Goal: Task Accomplishment & Management: Manage account settings

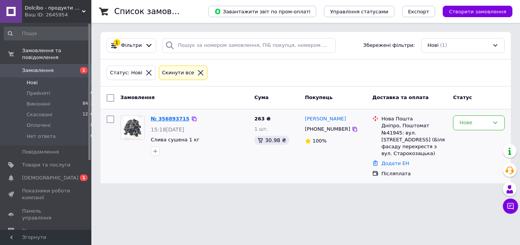
click at [179, 121] on link "№ 356893715" at bounding box center [170, 119] width 39 height 6
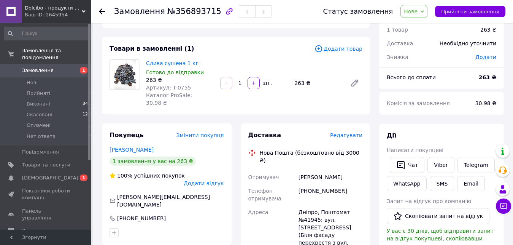
scroll to position [39, 0]
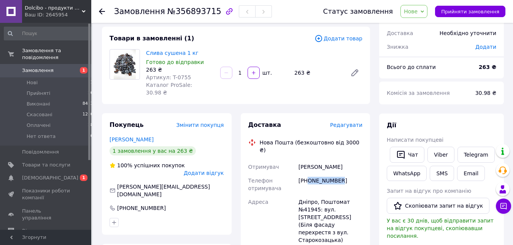
drag, startPoint x: 343, startPoint y: 168, endPoint x: 309, endPoint y: 170, distance: 33.5
click at [309, 174] on div "[PHONE_NUMBER]" at bounding box center [330, 184] width 67 height 21
copy div "0634085549"
click at [493, 114] on div "Дії Написати покупцеві   Чат Viber Telegram WhatsApp SMS Email Запит на відгук …" at bounding box center [441, 222] width 125 height 219
click at [198, 113] on div "Покупець Змінити покупця Карпенко Володимир 1 замовлення у вас на 263 ₴ 100% ус…" at bounding box center [167, 173] width 130 height 121
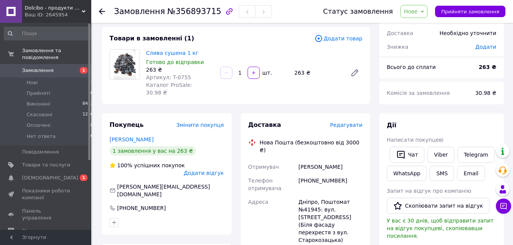
drag, startPoint x: 343, startPoint y: 164, endPoint x: 308, endPoint y: 171, distance: 35.3
click at [308, 174] on div "+380634085549" at bounding box center [330, 184] width 67 height 21
copy div "0634085549"
click at [409, 160] on button "Чат" at bounding box center [407, 155] width 35 height 16
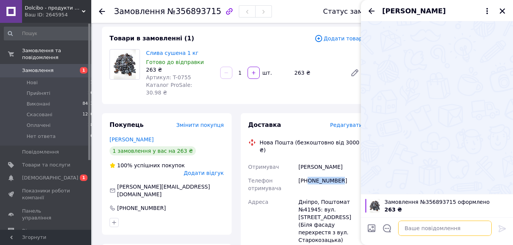
click at [429, 233] on textarea at bounding box center [446, 227] width 94 height 15
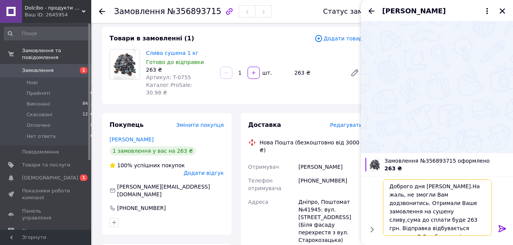
scroll to position [6, 0]
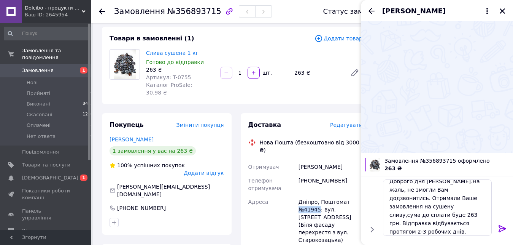
drag, startPoint x: 319, startPoint y: 193, endPoint x: 298, endPoint y: 193, distance: 20.6
click at [298, 195] on div "Дніпро, Поштомат №41945: вул. Воскресенська, 21 (Біля фасаду перехрестя з вул. …" at bounding box center [330, 221] width 67 height 52
copy div "№41945"
click at [432, 231] on textarea "Доброго дня Володимир.На жаль, не змогли Вам додзвонитись. Отримали Ваше замовл…" at bounding box center [437, 207] width 109 height 56
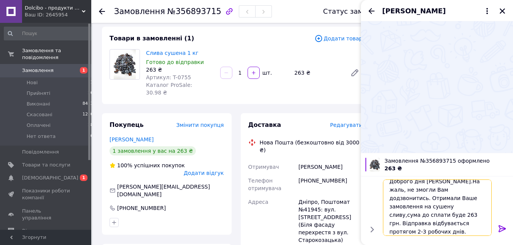
scroll to position [1, 0]
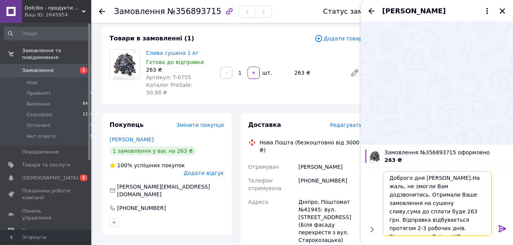
paste textarea "№41945"
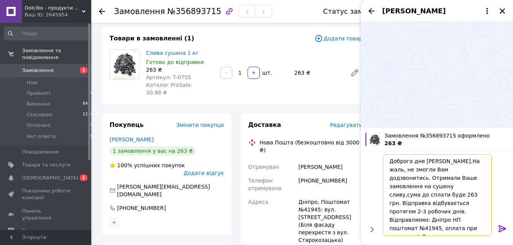
scroll to position [6, 0]
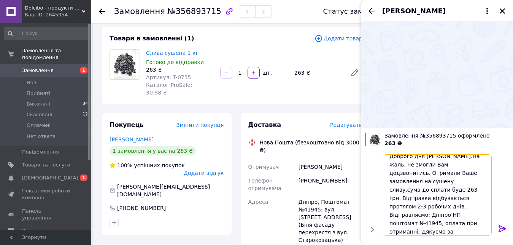
type textarea "Доброго дня Володимир.На жаль, не змогли Вам додзвонитись. Отримали Ваше замовл…"
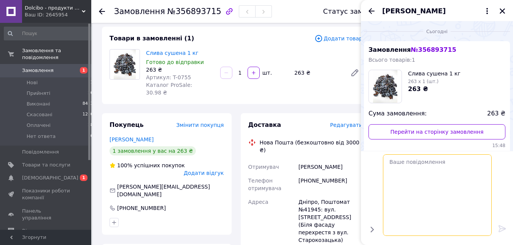
scroll to position [0, 0]
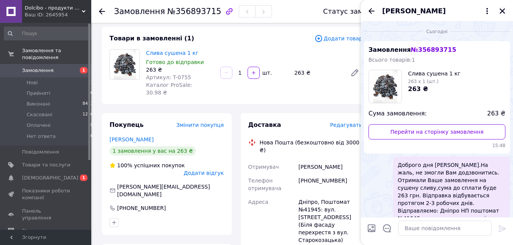
click at [503, 11] on icon "Закрити" at bounding box center [502, 10] width 5 height 5
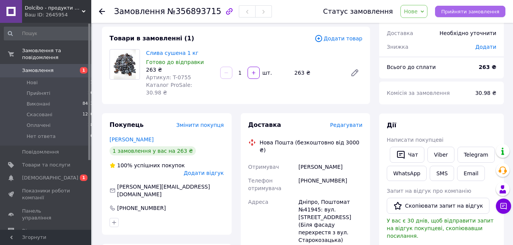
click at [463, 12] on span "Прийняти замовлення" at bounding box center [471, 12] width 58 height 6
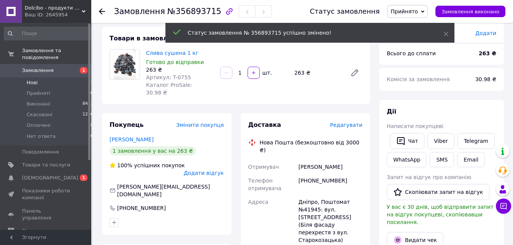
click at [31, 79] on span "Нові" at bounding box center [32, 82] width 11 height 7
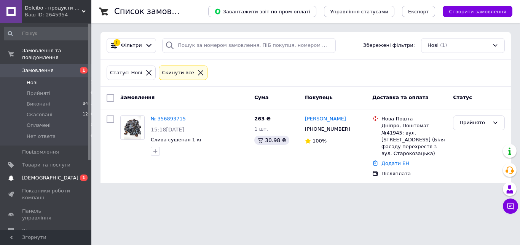
click at [45, 174] on span "[DEMOGRAPHIC_DATA]" at bounding box center [50, 177] width 56 height 7
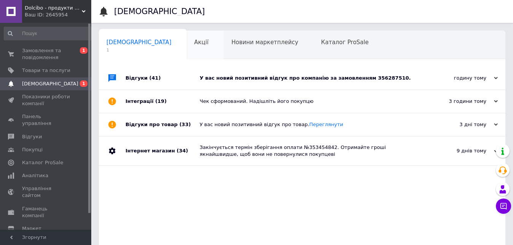
click at [187, 57] on div "Акції 0" at bounding box center [205, 45] width 37 height 29
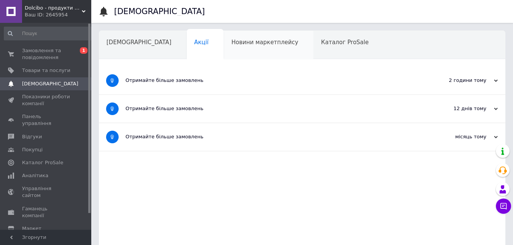
click at [231, 45] on span "Новини маркетплейсу" at bounding box center [264, 42] width 67 height 7
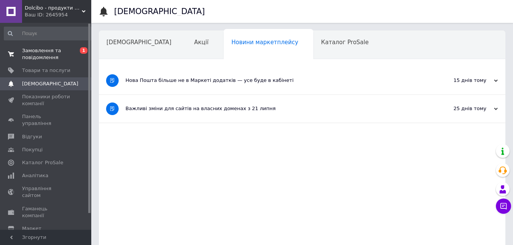
click at [50, 53] on span "Замовлення та повідомлення" at bounding box center [46, 54] width 48 height 14
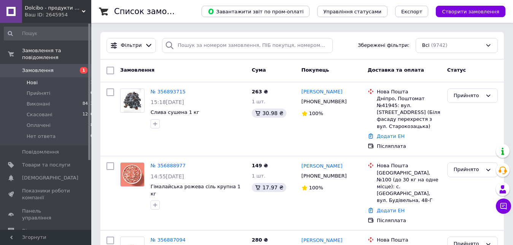
click at [40, 77] on li "Нові 1" at bounding box center [49, 82] width 98 height 11
click at [189, 46] on input "search" at bounding box center [247, 45] width 171 height 15
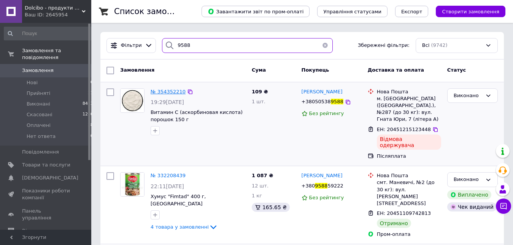
type input "9588"
click at [164, 94] on span "№ 354352210" at bounding box center [168, 92] width 35 height 6
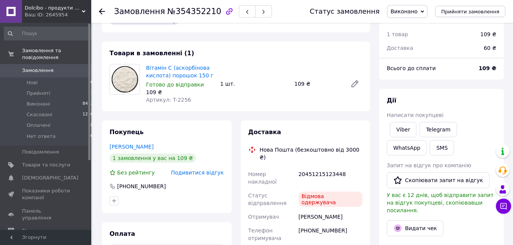
scroll to position [39, 0]
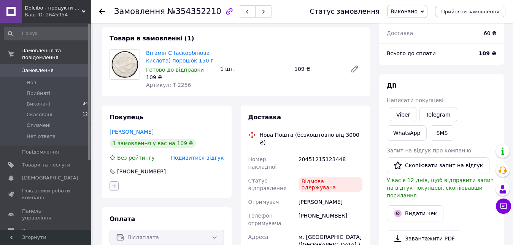
click at [113, 185] on icon "button" at bounding box center [114, 186] width 6 height 6
click at [160, 202] on input "text" at bounding box center [157, 205] width 86 height 15
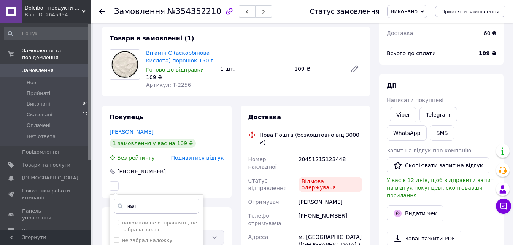
scroll to position [78, 0]
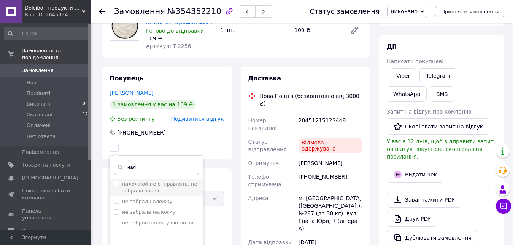
type input "нал"
click at [115, 184] on input "наложкой не отправлять, не забрала заказ" at bounding box center [116, 183] width 5 height 5
checkbox input "true"
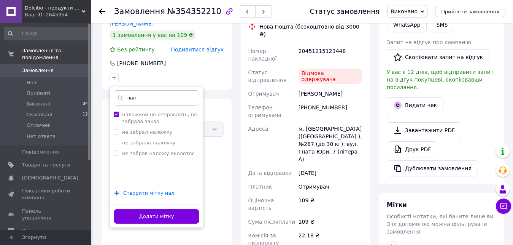
scroll to position [194, 0]
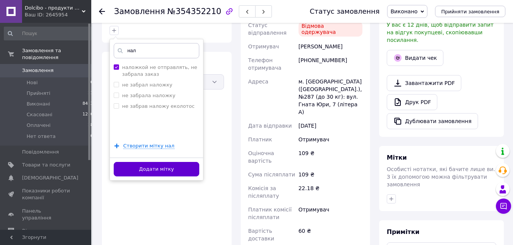
click at [167, 167] on button "Додати мітку" at bounding box center [157, 169] width 86 height 15
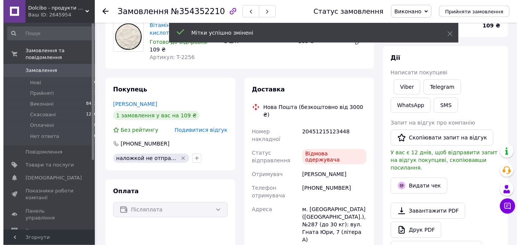
scroll to position [0, 0]
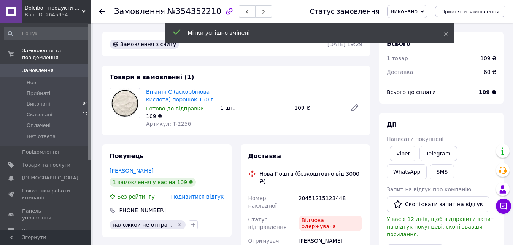
click at [217, 195] on span "Подивитися відгук" at bounding box center [197, 196] width 53 height 6
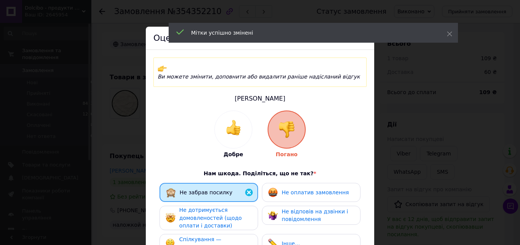
click at [311, 189] on span "Не оплатив замовлення" at bounding box center [315, 192] width 67 height 6
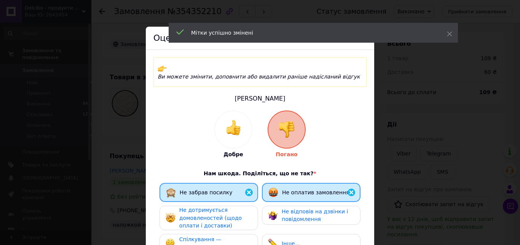
click at [240, 210] on div "Не дотримується домовленостей (щодо оплати і доставки)" at bounding box center [215, 218] width 72 height 24
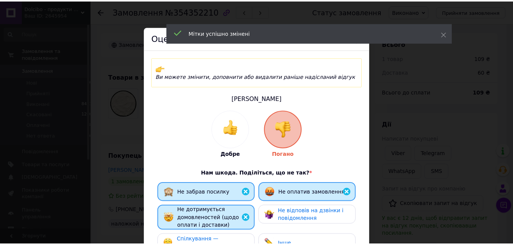
scroll to position [164, 0]
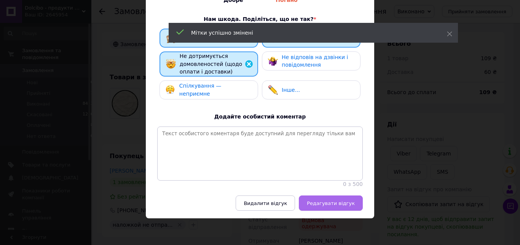
click at [340, 205] on span "Редагувати відгук" at bounding box center [331, 203] width 48 height 6
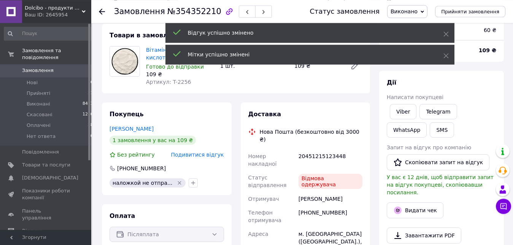
scroll to position [78, 0]
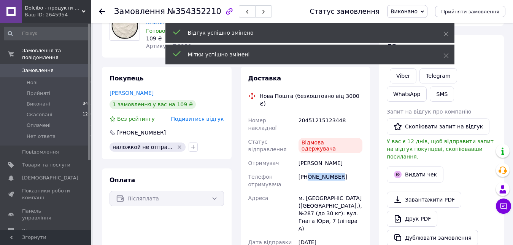
drag, startPoint x: 341, startPoint y: 163, endPoint x: 307, endPoint y: 168, distance: 35.0
click at [307, 170] on div "+380505389588" at bounding box center [330, 180] width 67 height 21
copy div "0505389588"
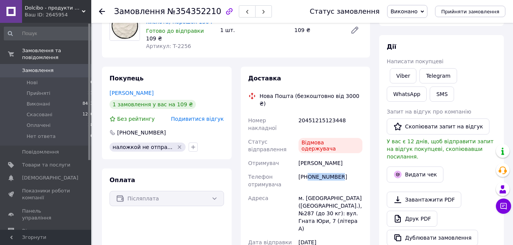
click at [45, 67] on span "Замовлення" at bounding box center [38, 70] width 32 height 7
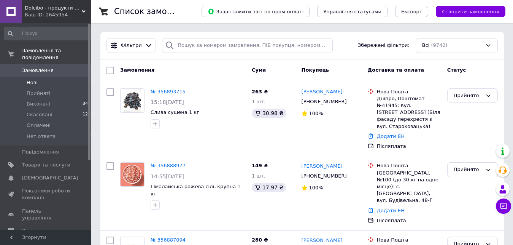
click at [41, 77] on li "Нові 0" at bounding box center [49, 82] width 98 height 11
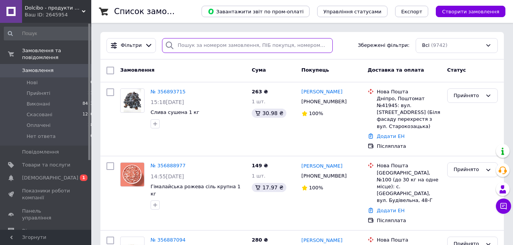
click at [210, 49] on input "search" at bounding box center [247, 45] width 171 height 15
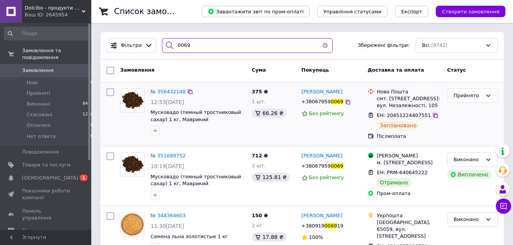
type input "0069"
click at [434, 115] on icon at bounding box center [436, 115] width 5 height 5
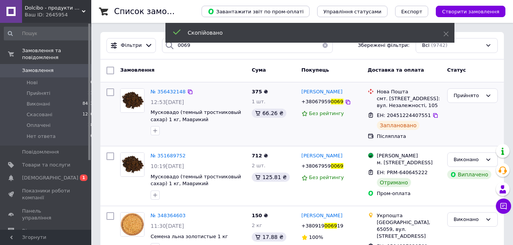
click at [322, 102] on span "+38067959" at bounding box center [316, 102] width 29 height 6
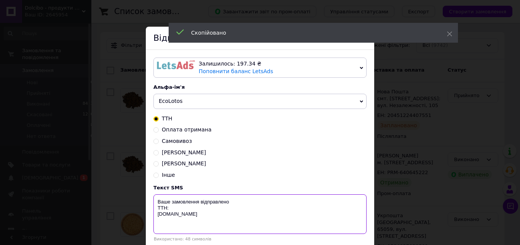
click at [178, 209] on textarea "Ваше замовлення відправлено ТТН: dolcibo.com.ua" at bounding box center [259, 214] width 213 height 40
paste textarea "20451224407551"
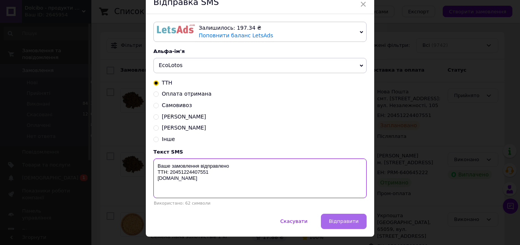
scroll to position [55, 0]
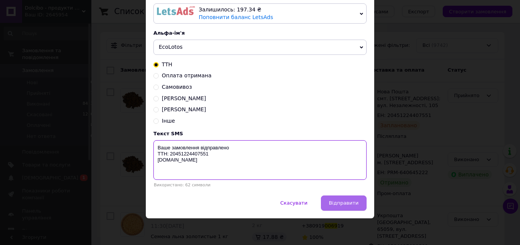
type textarea "Ваше замовлення відправлено ТТН: 20451224407551 dolcibo.com.ua"
click at [346, 207] on button "Відправити" at bounding box center [344, 202] width 46 height 15
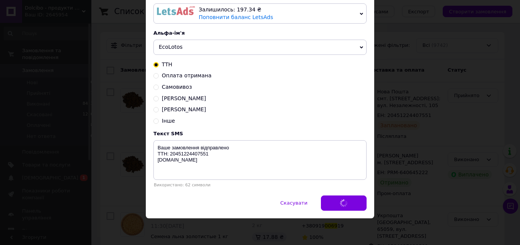
scroll to position [0, 0]
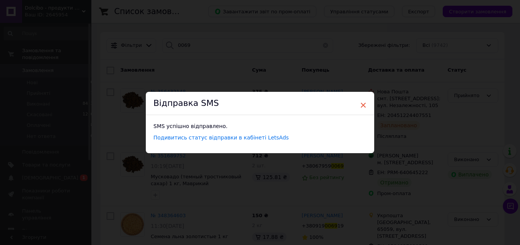
click at [360, 103] on span "×" at bounding box center [363, 105] width 7 height 13
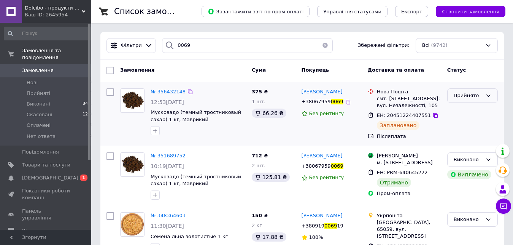
click at [472, 97] on div "Прийнято" at bounding box center [468, 96] width 29 height 8
click at [467, 113] on li "Виконано" at bounding box center [473, 111] width 50 height 14
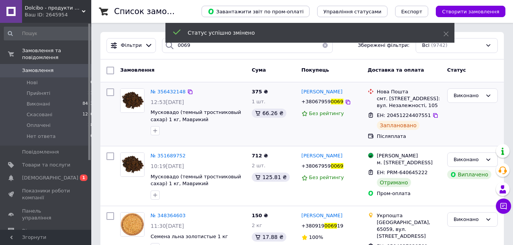
click at [111, 92] on input "checkbox" at bounding box center [111, 92] width 8 height 8
checkbox input "true"
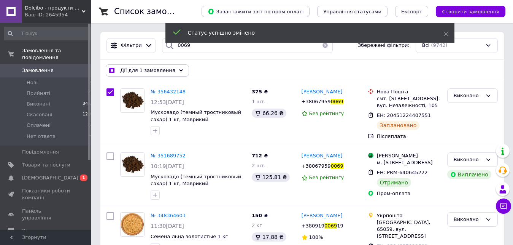
click at [175, 74] on div "Дії для 1 замовлення" at bounding box center [147, 70] width 83 height 12
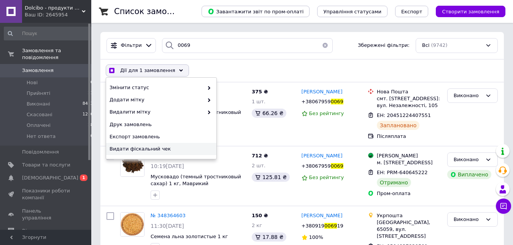
click at [166, 150] on span "Видати фіскальний чек" at bounding box center [161, 148] width 102 height 7
checkbox input "true"
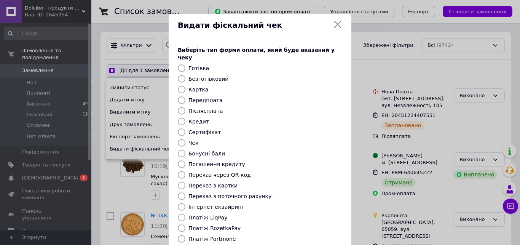
click at [178, 107] on input "Післясплата" at bounding box center [182, 111] width 8 height 8
radio input "true"
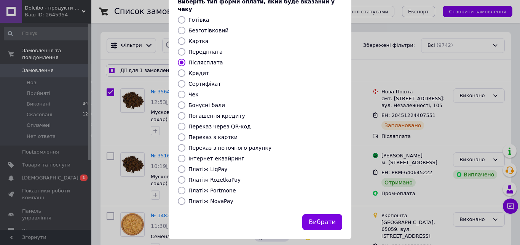
scroll to position [49, 0]
click at [327, 219] on button "Вибрати" at bounding box center [322, 222] width 40 height 16
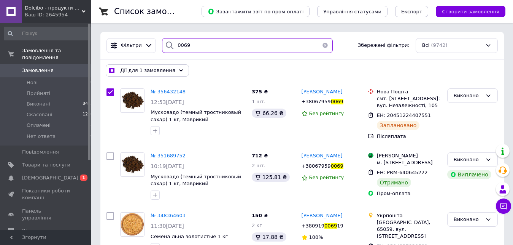
click at [210, 44] on input "0069" at bounding box center [247, 45] width 171 height 15
checkbox input "true"
type input "0"
checkbox input "true"
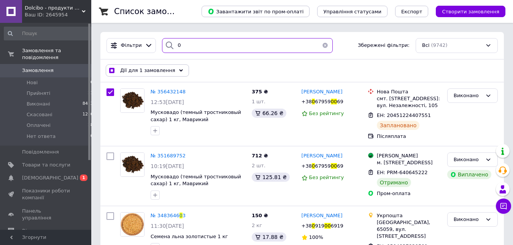
type input "04"
checkbox input "true"
type input "040"
checkbox input "true"
type input "0400"
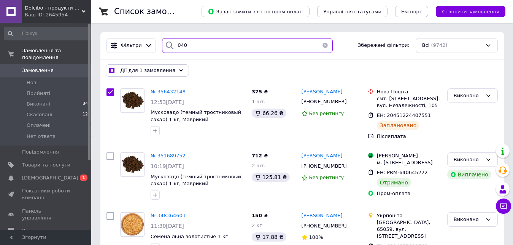
checkbox input "true"
checkbox input "false"
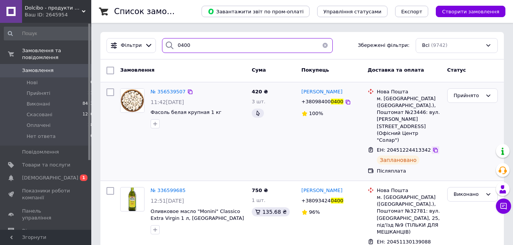
type input "0400"
click at [433, 147] on icon at bounding box center [436, 150] width 6 height 6
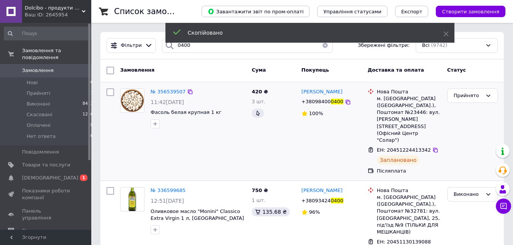
click at [316, 102] on span "+38098400" at bounding box center [316, 102] width 29 height 6
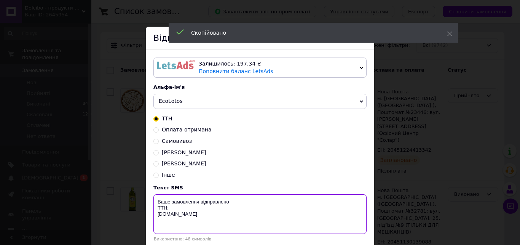
drag, startPoint x: 170, startPoint y: 210, endPoint x: 246, endPoint y: 209, distance: 75.8
click at [170, 210] on textarea "Ваше замовлення відправлено ТТН: dolcibo.com.ua" at bounding box center [259, 214] width 213 height 40
paste textarea "20451224413342"
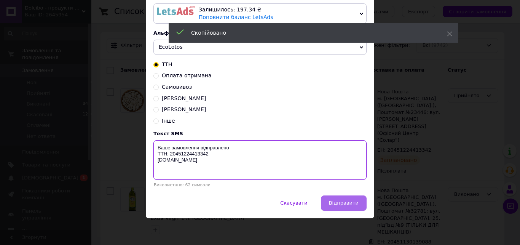
scroll to position [55, 0]
type textarea "Ваше замовлення відправлено ТТН: 20451224413342 dolcibo.com.ua"
click at [334, 202] on span "Відправити" at bounding box center [344, 203] width 30 height 6
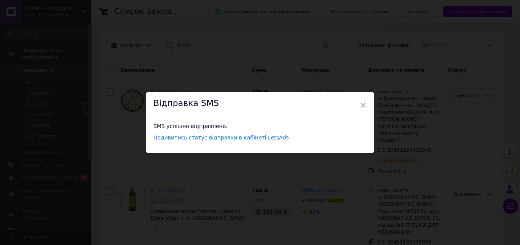
scroll to position [0, 0]
click at [360, 105] on span "×" at bounding box center [363, 105] width 7 height 13
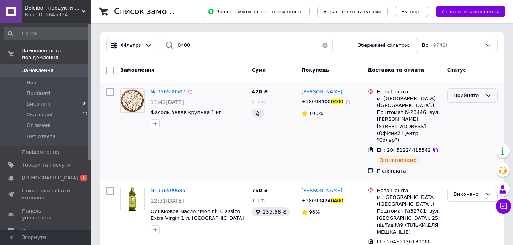
click at [470, 92] on div "Прийнято" at bounding box center [468, 96] width 29 height 8
click at [467, 111] on li "Виконано" at bounding box center [473, 111] width 50 height 14
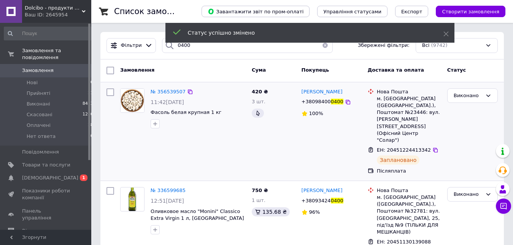
click at [110, 92] on input "checkbox" at bounding box center [111, 92] width 8 height 8
checkbox input "true"
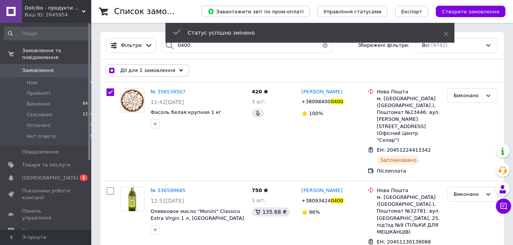
click at [179, 71] on icon at bounding box center [181, 71] width 4 height 4
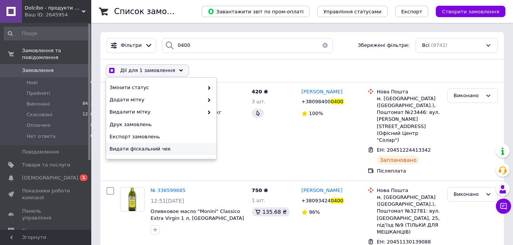
click at [169, 152] on span "Видати фіскальний чек" at bounding box center [161, 148] width 102 height 7
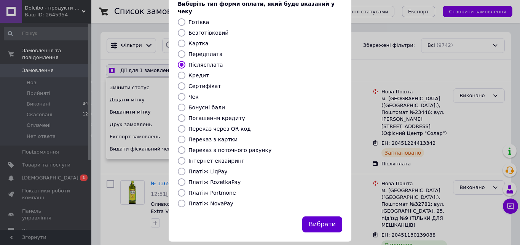
scroll to position [49, 0]
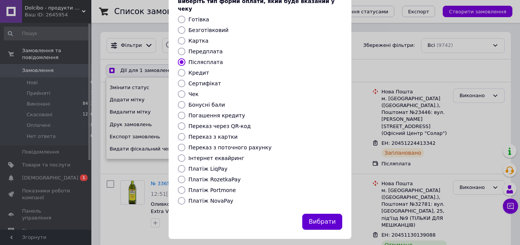
click at [308, 214] on button "Вибрати" at bounding box center [322, 222] width 40 height 16
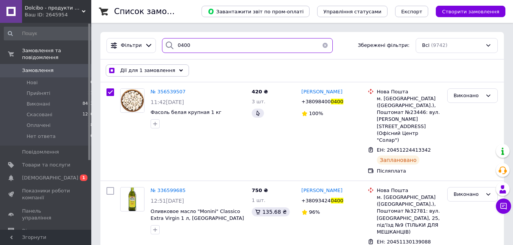
click at [222, 47] on input "0400" at bounding box center [247, 45] width 171 height 15
checkbox input "true"
type input "9"
checkbox input "true"
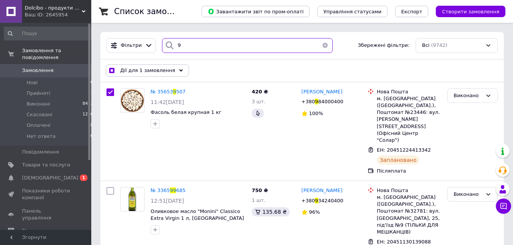
type input "90"
checkbox input "true"
type input "906"
checkbox input "true"
type input "9068"
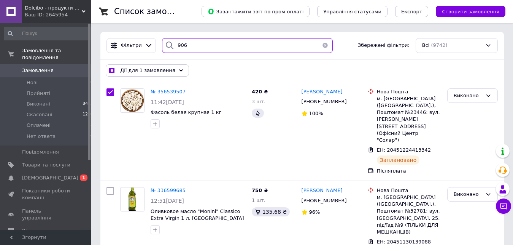
checkbox input "true"
checkbox input "false"
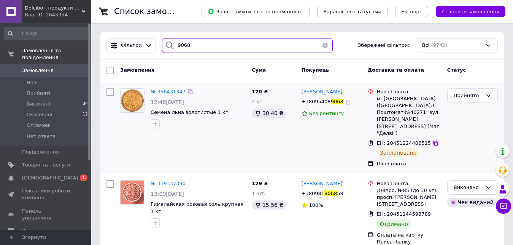
type input "9068"
click at [434, 141] on icon at bounding box center [436, 143] width 5 height 5
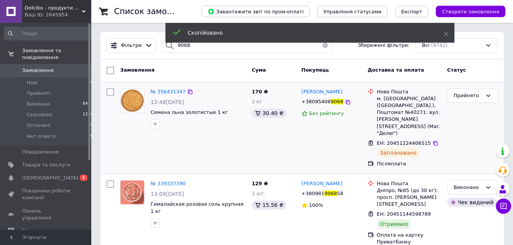
click at [331, 101] on span "9068" at bounding box center [337, 102] width 13 height 6
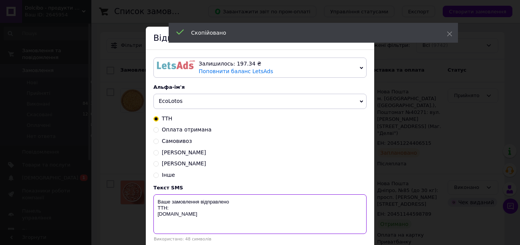
click at [172, 210] on textarea "Ваше замовлення відправлено ТТН: dolcibo.com.ua" at bounding box center [259, 214] width 213 height 40
paste textarea "20451224406515"
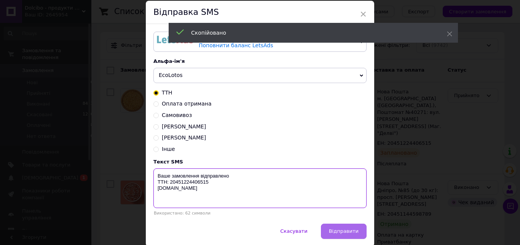
scroll to position [55, 0]
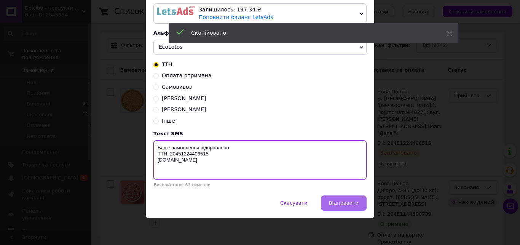
type textarea "Ваше замовлення відправлено ТТН: 20451224406515 dolcibo.com.ua"
click at [348, 202] on span "Відправити" at bounding box center [344, 203] width 30 height 6
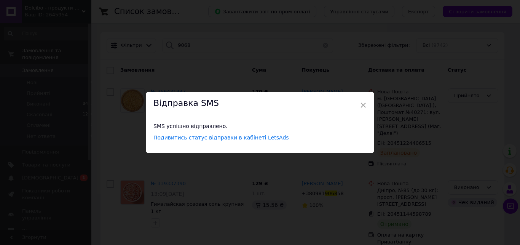
scroll to position [0, 0]
click at [360, 106] on span "×" at bounding box center [363, 105] width 7 height 13
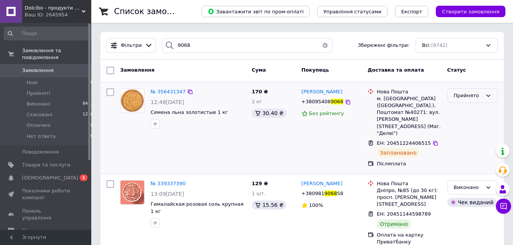
click at [469, 97] on div "Прийнято" at bounding box center [468, 96] width 29 height 8
click at [469, 108] on li "Виконано" at bounding box center [473, 111] width 50 height 14
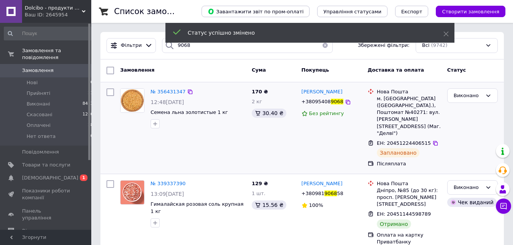
click at [110, 92] on input "checkbox" at bounding box center [111, 92] width 8 height 8
checkbox input "true"
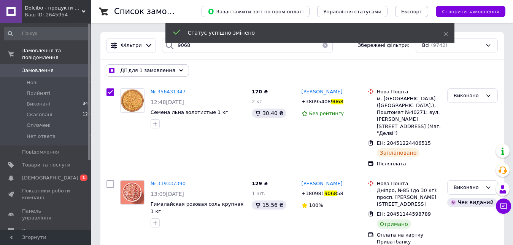
click at [179, 70] on icon at bounding box center [181, 71] width 4 height 4
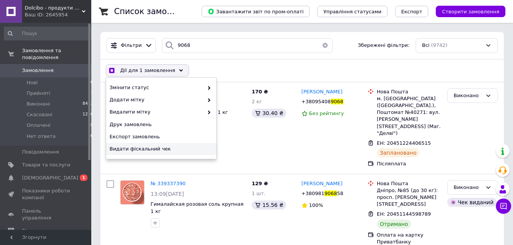
click at [174, 148] on span "Видати фіскальний чек" at bounding box center [161, 148] width 102 height 7
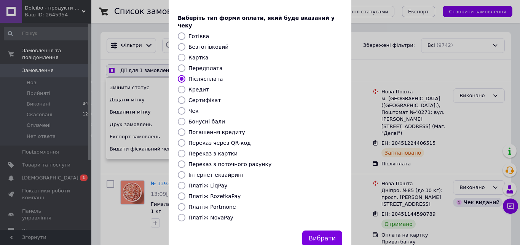
scroll to position [49, 0]
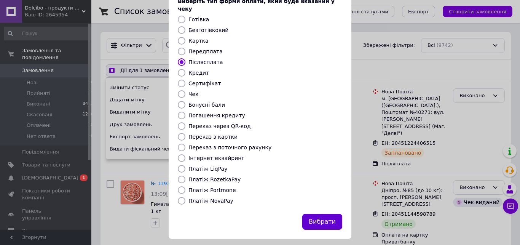
click at [328, 214] on button "Вибрати" at bounding box center [322, 222] width 40 height 16
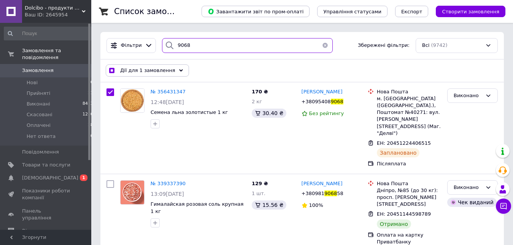
click at [215, 47] on input "9068" at bounding box center [247, 45] width 171 height 15
checkbox input "true"
type input "5"
checkbox input "true"
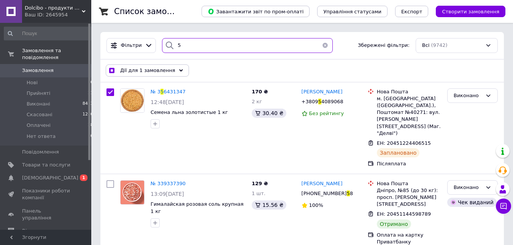
type input "57"
checkbox input "true"
type input "574"
checkbox input "true"
type input "5744"
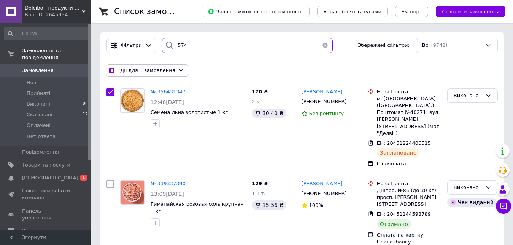
checkbox input "true"
checkbox input "false"
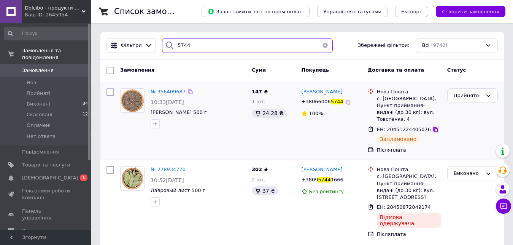
type input "5744"
click at [434, 127] on icon at bounding box center [436, 129] width 5 height 5
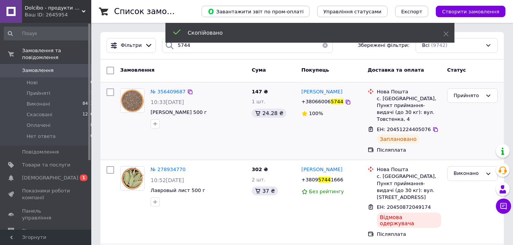
click at [313, 102] on span "+38066006" at bounding box center [316, 102] width 29 height 6
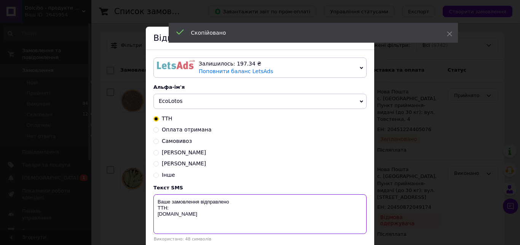
click at [169, 212] on textarea "Ваше замовлення відправлено ТТН: dolcibo.com.ua" at bounding box center [259, 214] width 213 height 40
paste textarea "20451224405076"
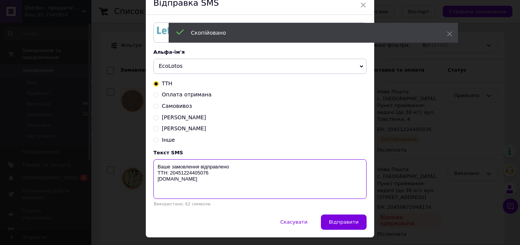
scroll to position [55, 0]
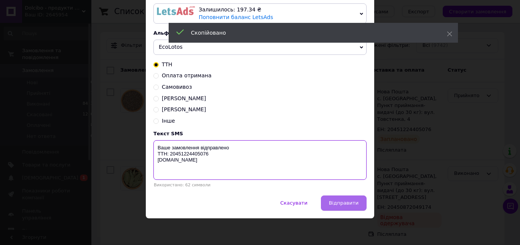
type textarea "Ваше замовлення відправлено ТТН: 20451224405076 dolcibo.com.ua"
click at [340, 201] on span "Відправити" at bounding box center [344, 203] width 30 height 6
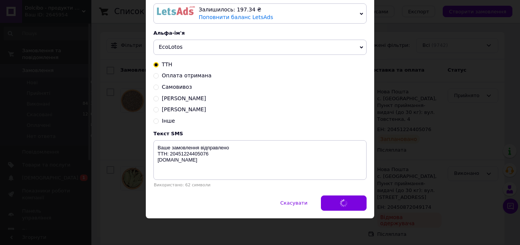
scroll to position [0, 0]
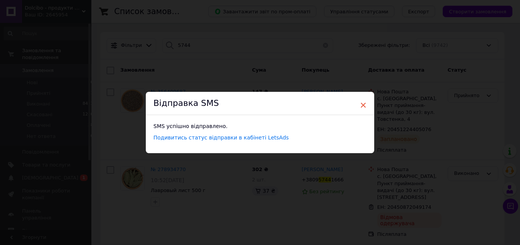
click at [360, 108] on span "×" at bounding box center [363, 105] width 7 height 13
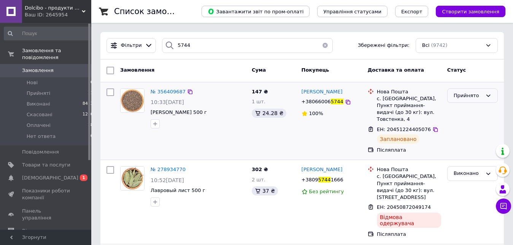
click at [462, 101] on div "Прийнято" at bounding box center [473, 95] width 51 height 15
click at [463, 111] on li "Виконано" at bounding box center [473, 111] width 50 height 14
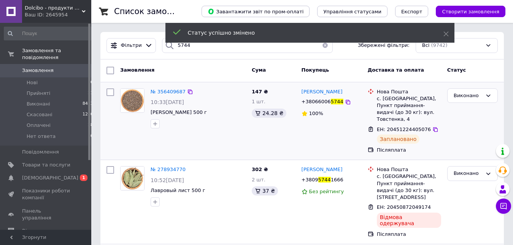
click at [108, 92] on input "checkbox" at bounding box center [111, 92] width 8 height 8
checkbox input "true"
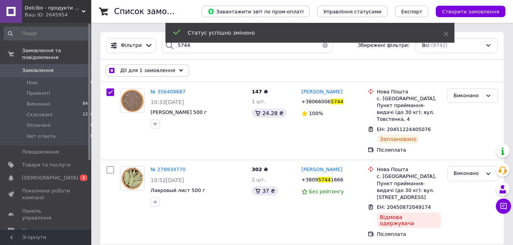
click at [172, 74] on div "Дії для 1 замовлення" at bounding box center [147, 70] width 83 height 12
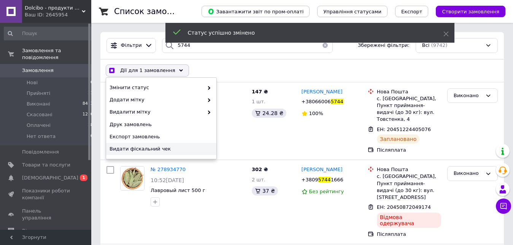
click at [172, 147] on span "Видати фіскальний чек" at bounding box center [161, 148] width 102 height 7
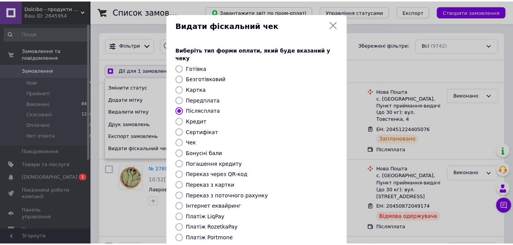
scroll to position [49, 0]
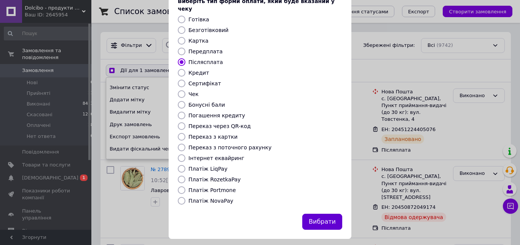
click at [316, 216] on button "Вибрати" at bounding box center [322, 222] width 40 height 16
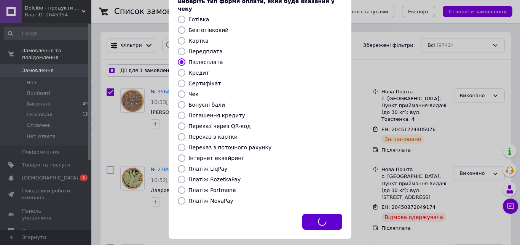
checkbox input "true"
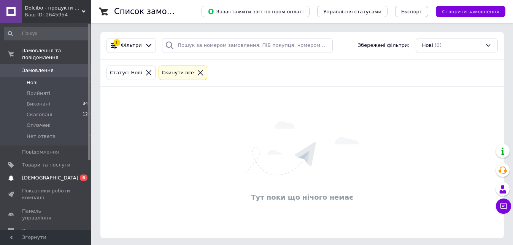
click at [61, 174] on span "[DEMOGRAPHIC_DATA]" at bounding box center [46, 177] width 48 height 7
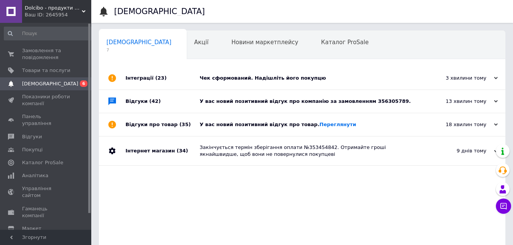
click at [291, 111] on div "У вас новий позитивний відгук про компанію за замовленням 356305789." at bounding box center [311, 101] width 222 height 23
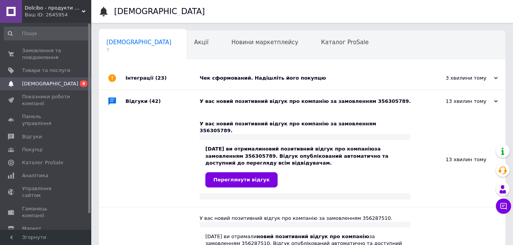
click at [291, 111] on div "У вас новий позитивний відгук про компанію за замовленням 356305789." at bounding box center [311, 101] width 222 height 23
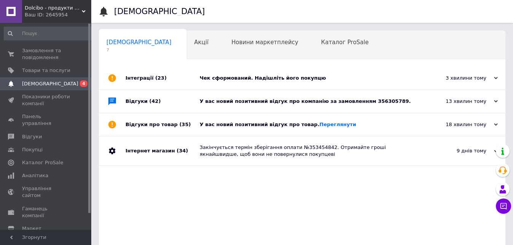
click at [331, 87] on div "Чек сформований. Надішліть його покупцю" at bounding box center [311, 78] width 222 height 23
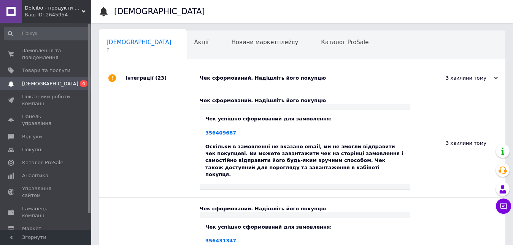
click at [331, 87] on div "Чек сформований. Надішліть його покупцю" at bounding box center [311, 78] width 222 height 23
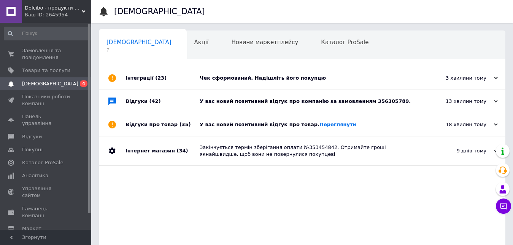
click at [356, 134] on div "У вас новий позитивний відгук про товар. [GEOGRAPHIC_DATA]" at bounding box center [311, 124] width 222 height 23
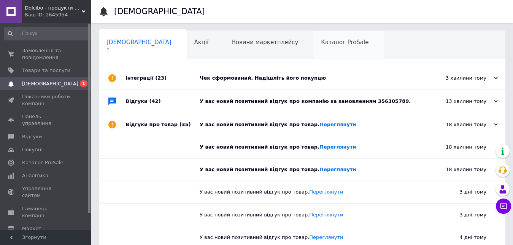
click at [314, 47] on div "Каталог ProSale 0" at bounding box center [349, 45] width 70 height 29
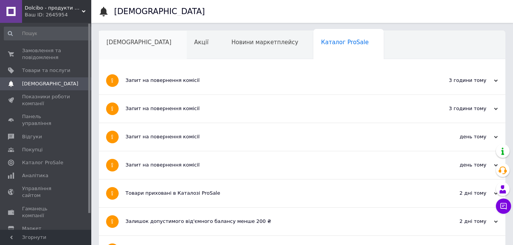
click at [130, 46] on span "[DEMOGRAPHIC_DATA]" at bounding box center [139, 42] width 65 height 7
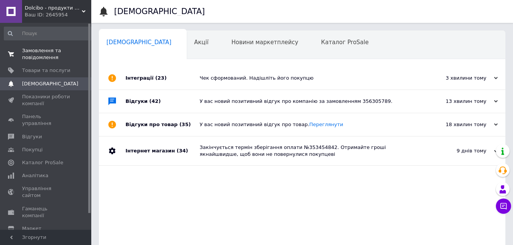
click at [36, 56] on span "Замовлення та повідомлення" at bounding box center [46, 54] width 48 height 14
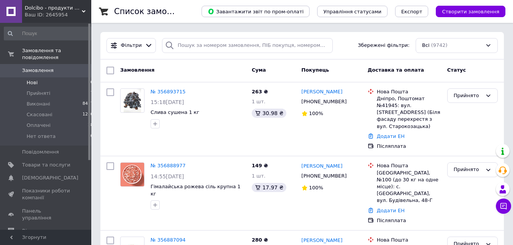
click at [34, 79] on span "Нові" at bounding box center [32, 82] width 11 height 7
